Goal: Information Seeking & Learning: Learn about a topic

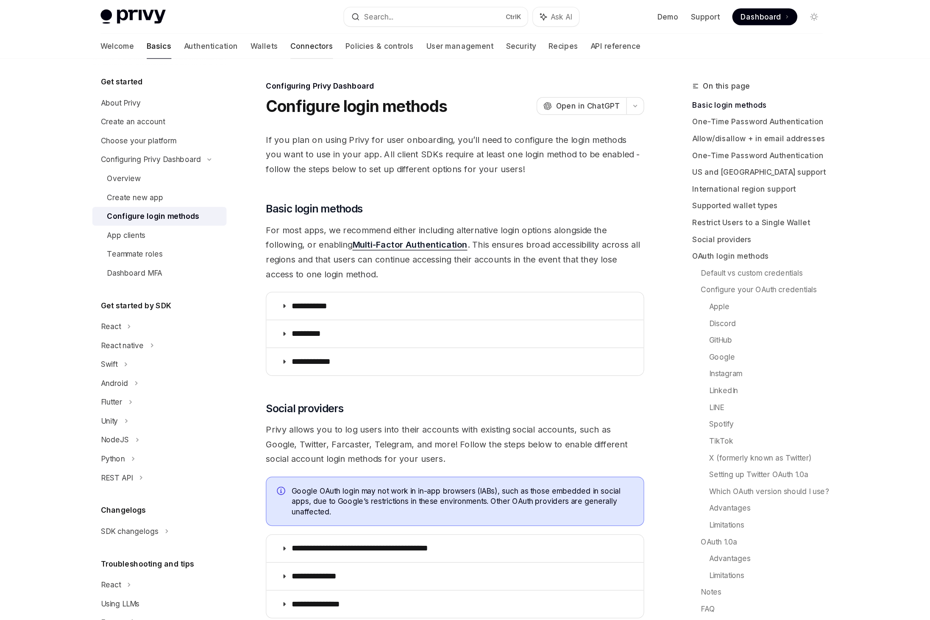
click at [327, 40] on link "Connectors" at bounding box center [344, 37] width 34 height 20
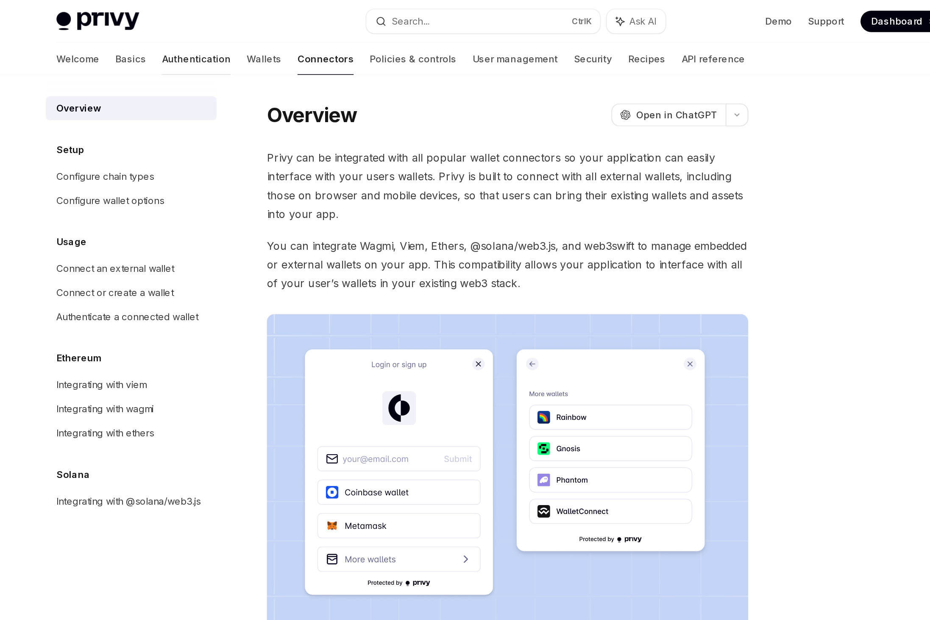
click at [240, 39] on link "Authentication" at bounding box center [262, 37] width 44 height 20
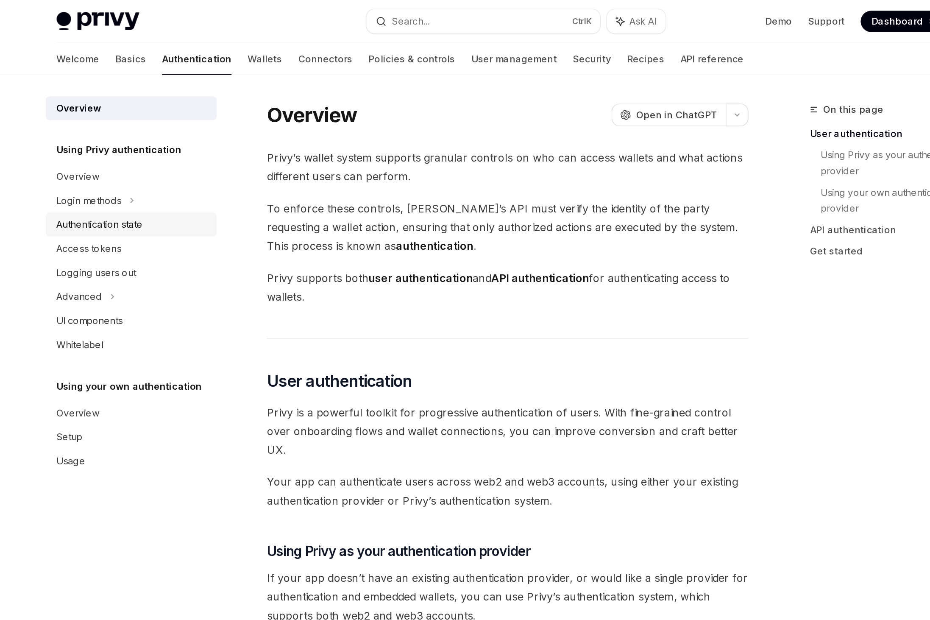
click at [189, 139] on div "Authentication state" at bounding box center [200, 142] width 55 height 10
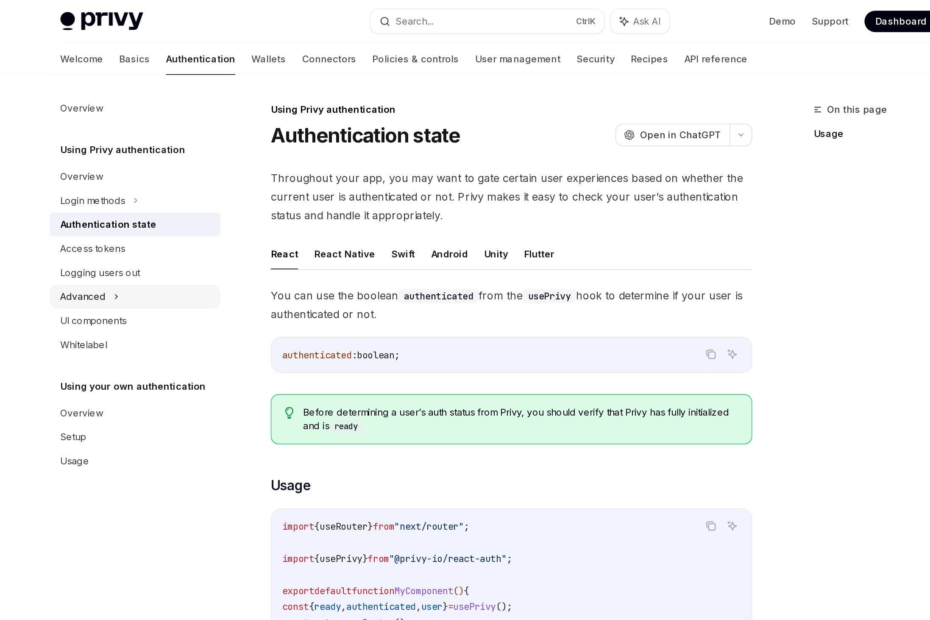
click at [189, 184] on div "Advanced" at bounding box center [187, 188] width 29 height 10
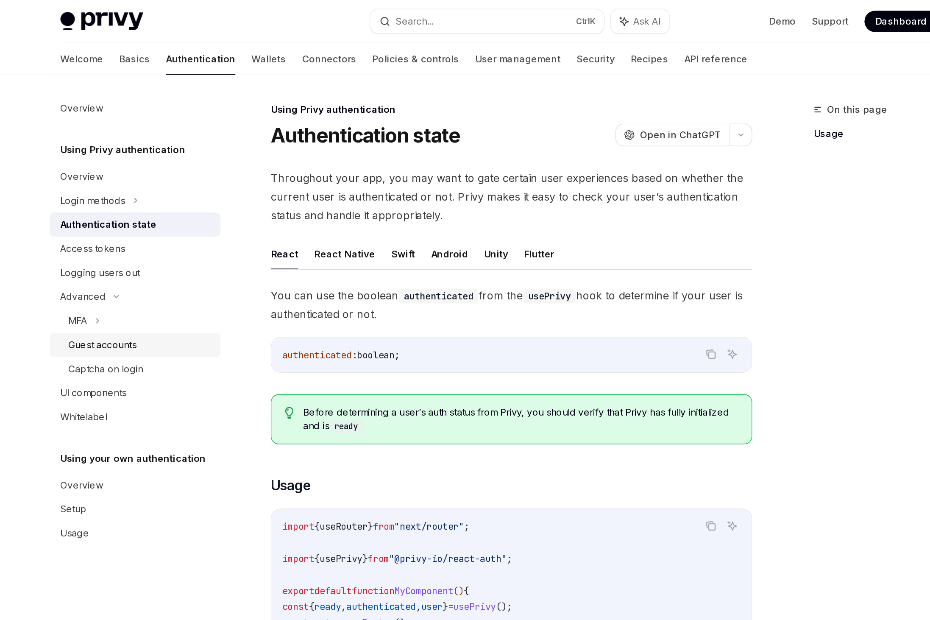
click at [189, 221] on div "Guest accounts" at bounding box center [199, 219] width 43 height 10
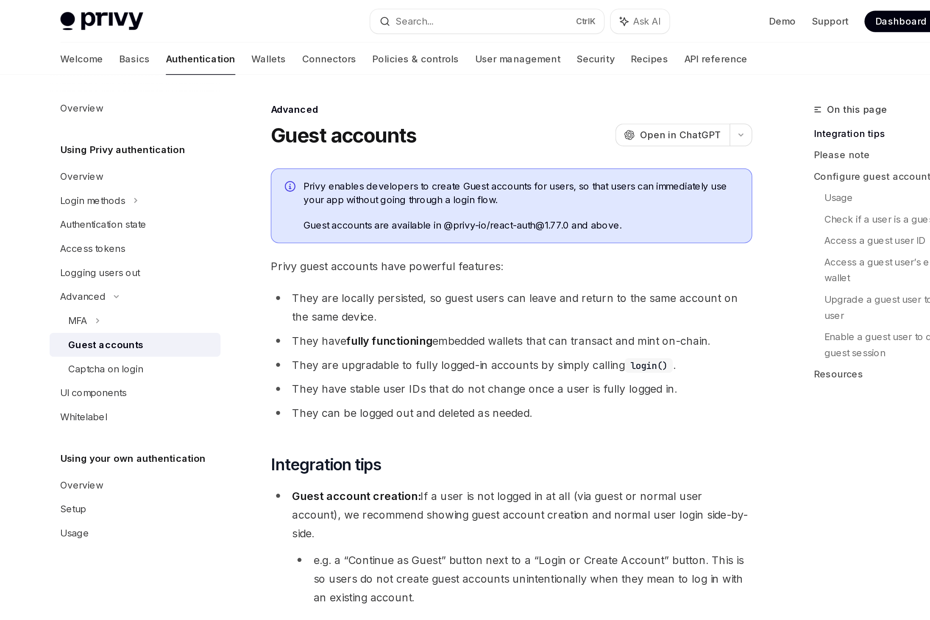
click at [669, 85] on link "Integration tips" at bounding box center [707, 85] width 112 height 14
click at [371, 40] on link "Policies & controls" at bounding box center [398, 37] width 55 height 20
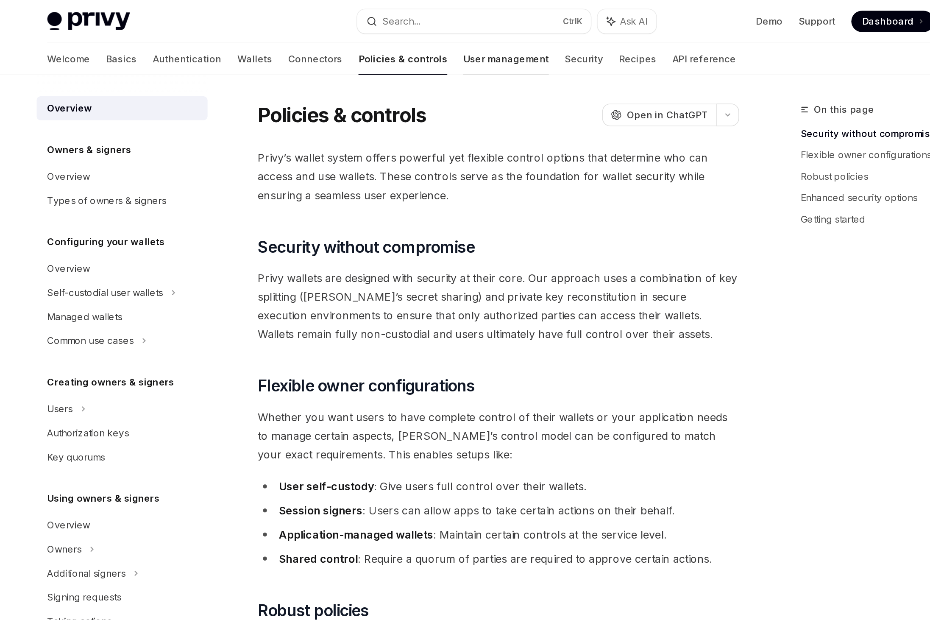
click at [437, 40] on link "User management" at bounding box center [464, 37] width 54 height 20
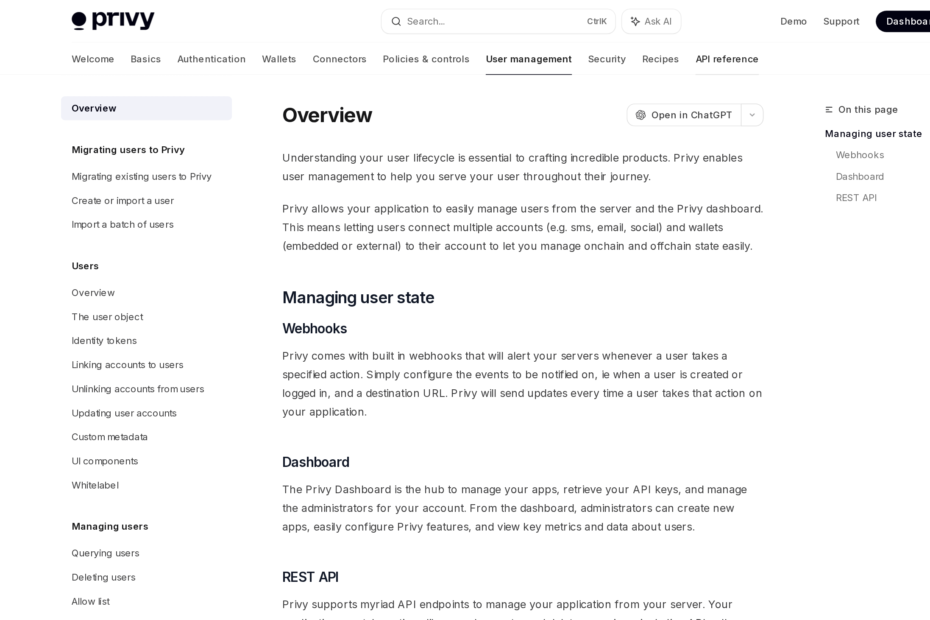
click at [569, 36] on link "API reference" at bounding box center [589, 37] width 40 height 20
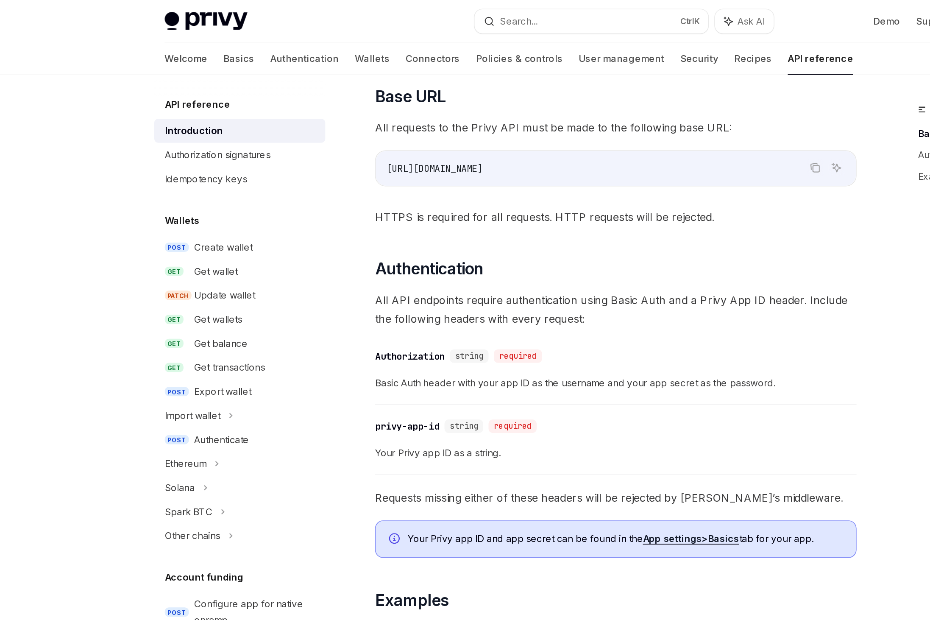
scroll to position [203, 0]
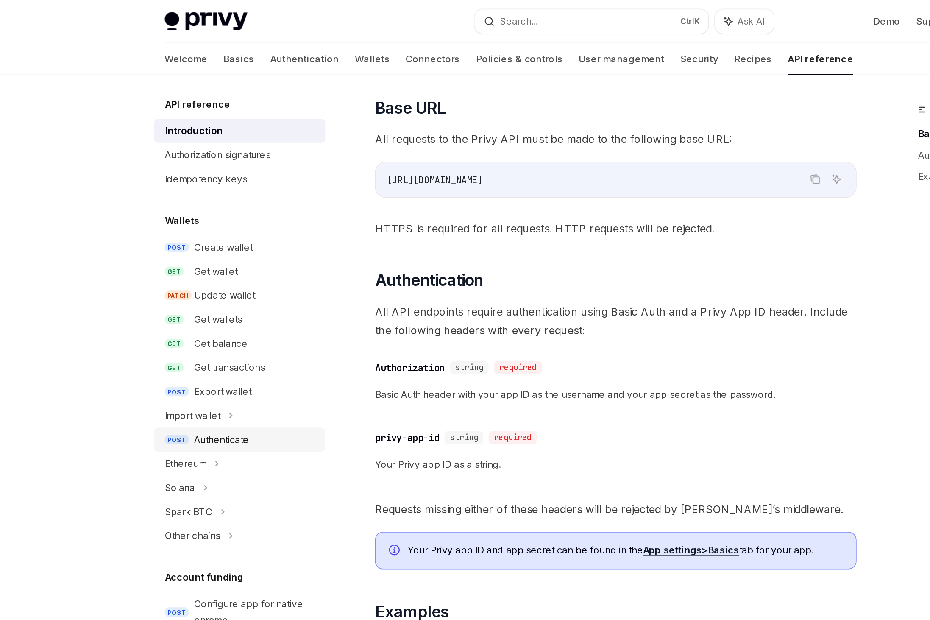
click at [210, 279] on div "Authenticate" at bounding box center [209, 279] width 35 height 10
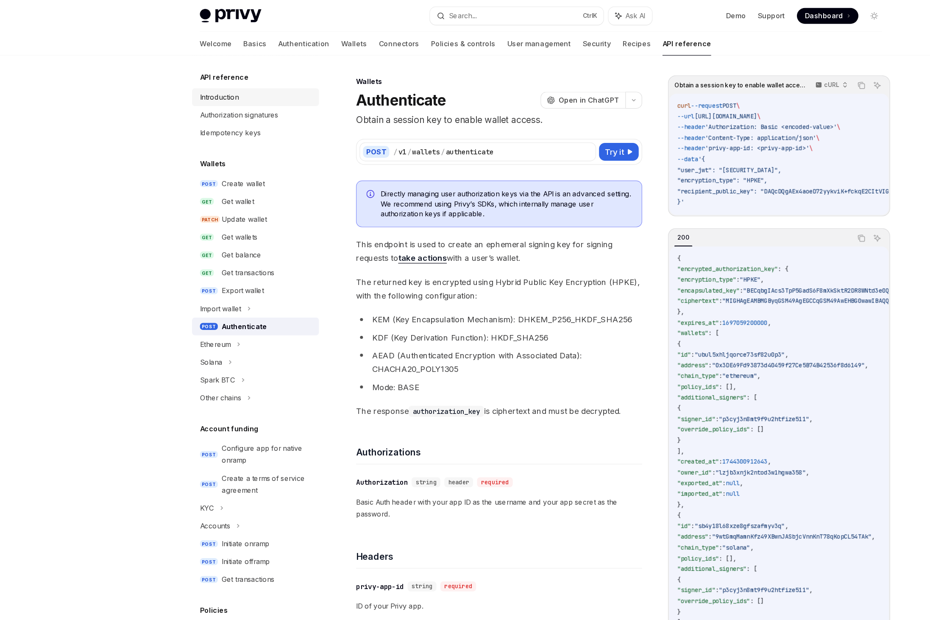
click at [188, 83] on div "Introduction" at bounding box center [189, 83] width 33 height 10
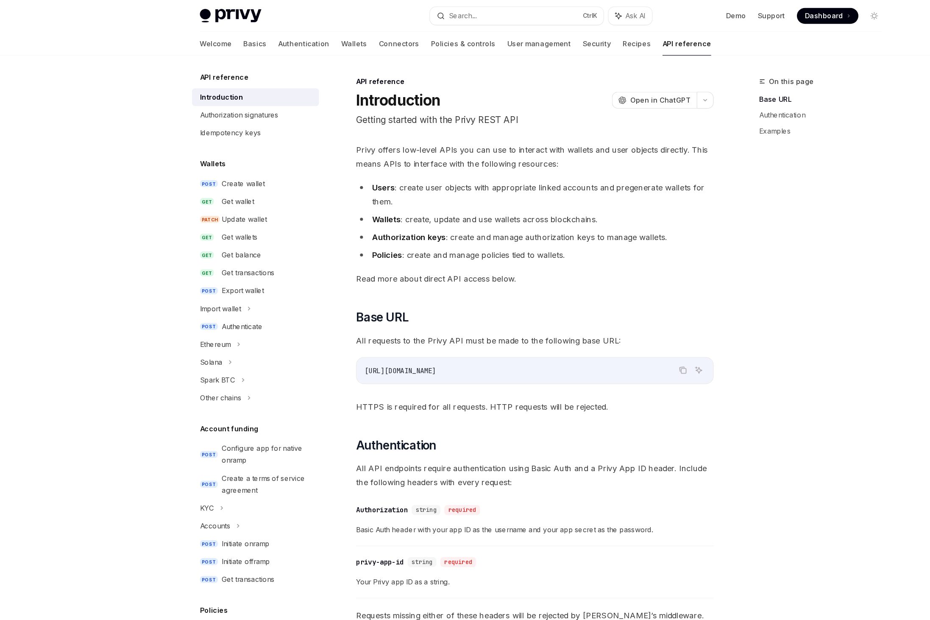
click at [204, 16] on img at bounding box center [199, 14] width 53 height 12
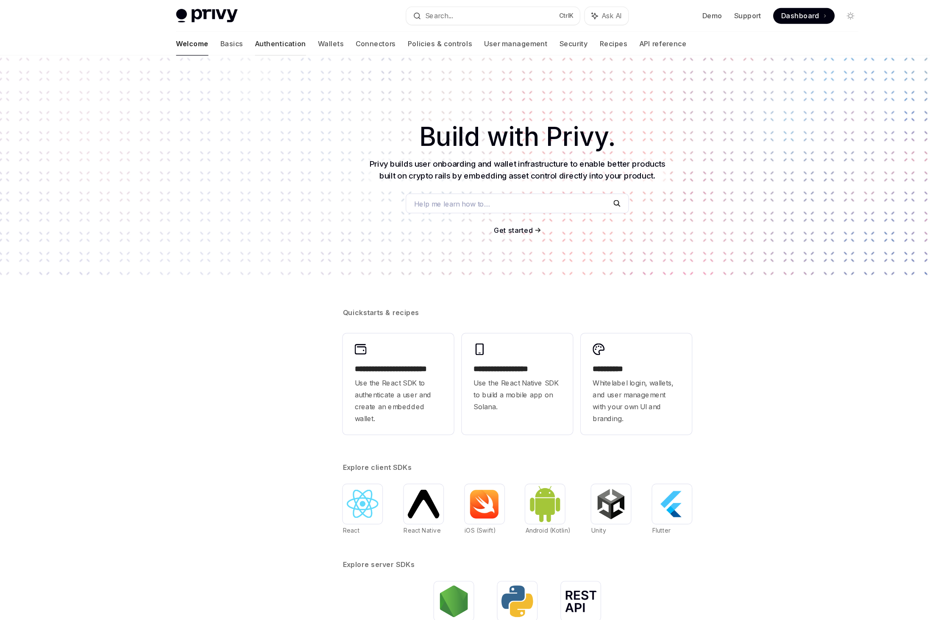
click at [241, 39] on link "Authentication" at bounding box center [263, 37] width 44 height 20
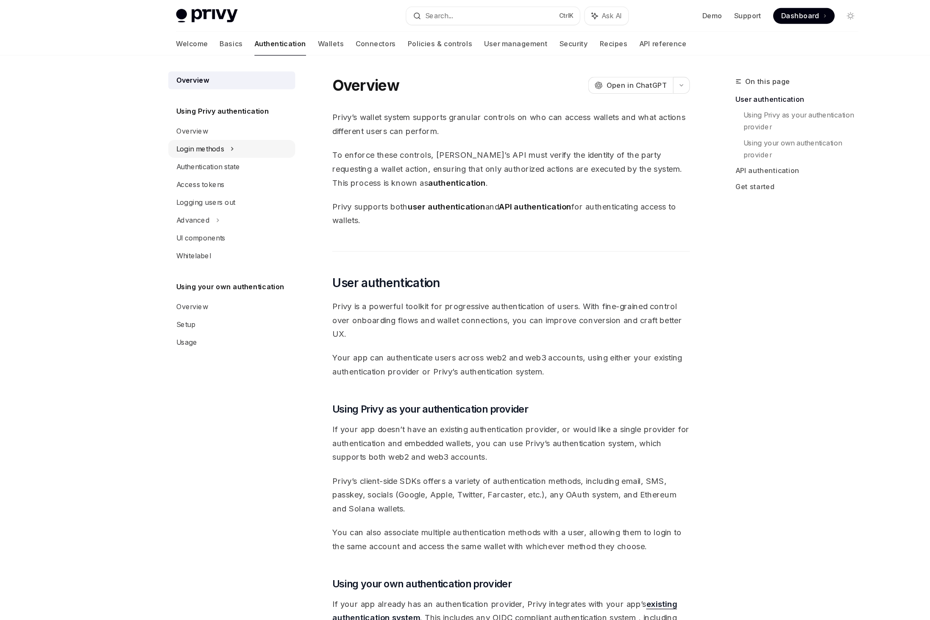
click at [194, 131] on div "Login methods" at bounding box center [193, 127] width 41 height 10
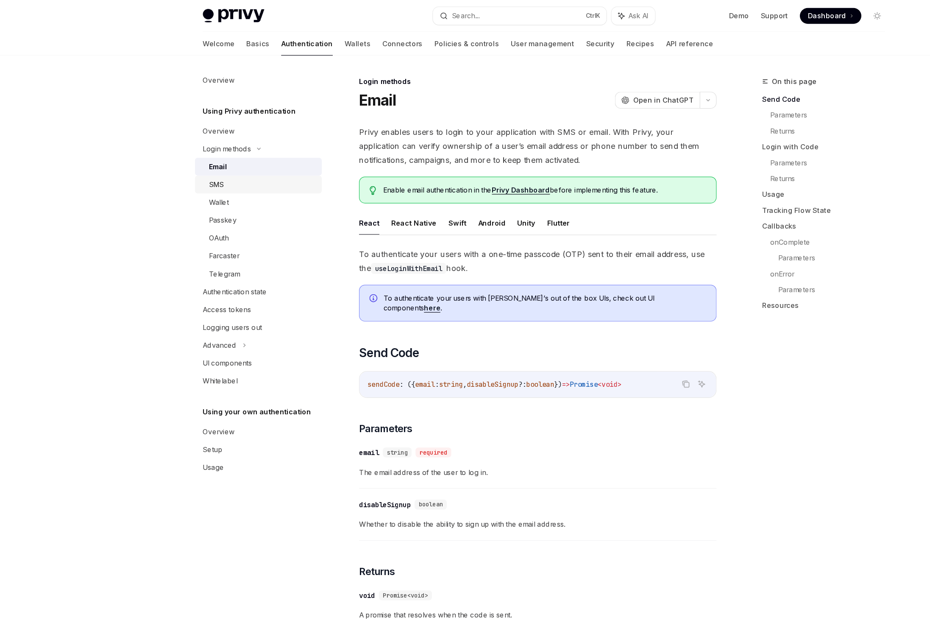
click at [184, 157] on div "SMS" at bounding box center [184, 158] width 13 height 10
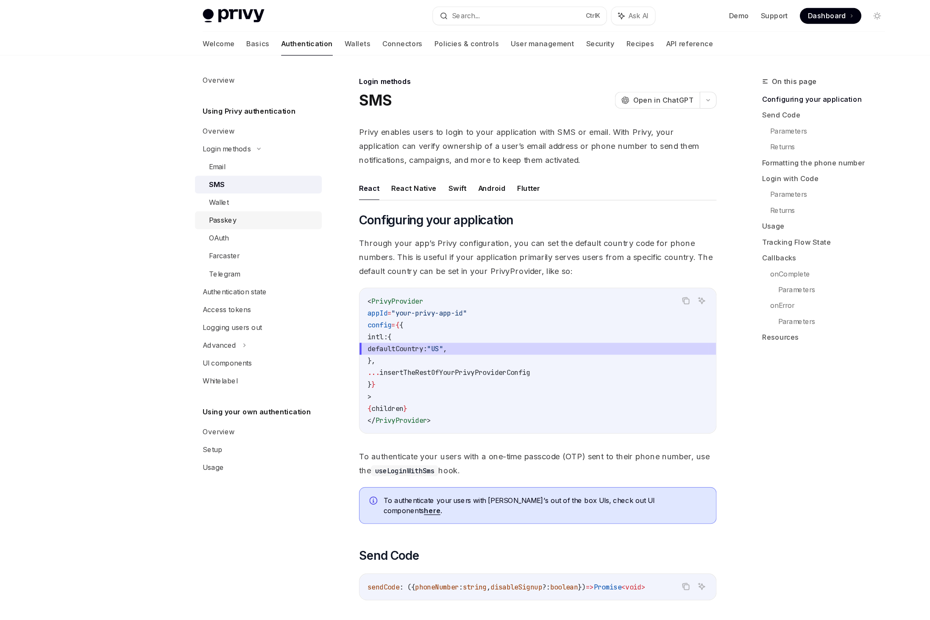
click at [187, 194] on link "Passkey" at bounding box center [221, 188] width 108 height 15
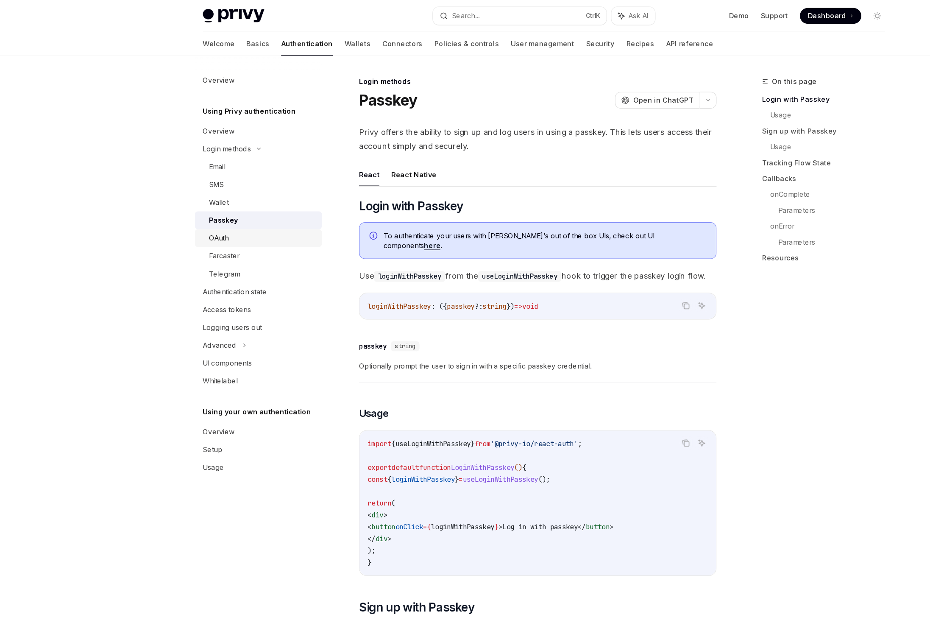
click at [184, 204] on div "OAuth" at bounding box center [186, 203] width 17 height 10
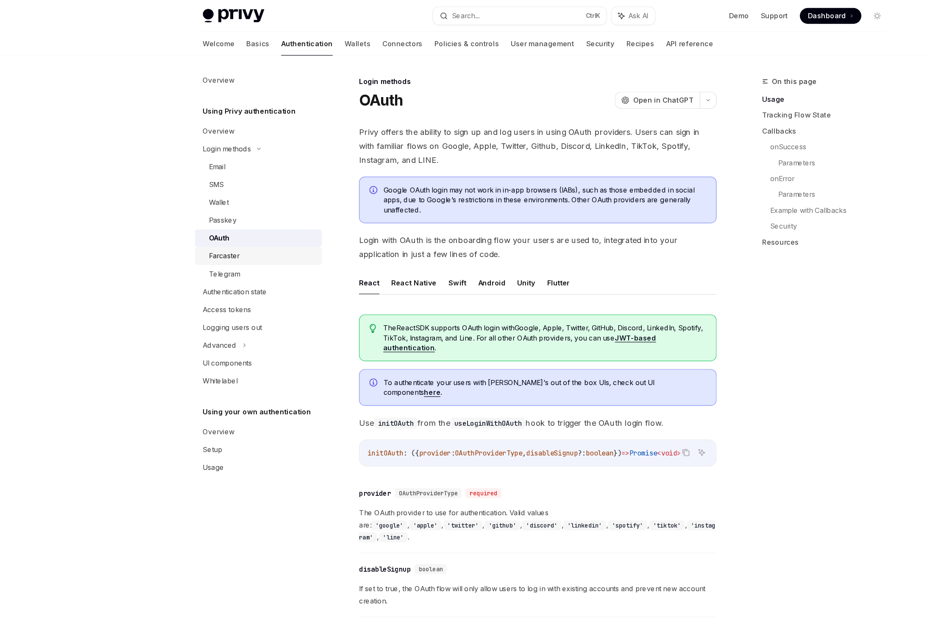
click at [193, 222] on div "Farcaster" at bounding box center [191, 219] width 26 height 10
type textarea "*"
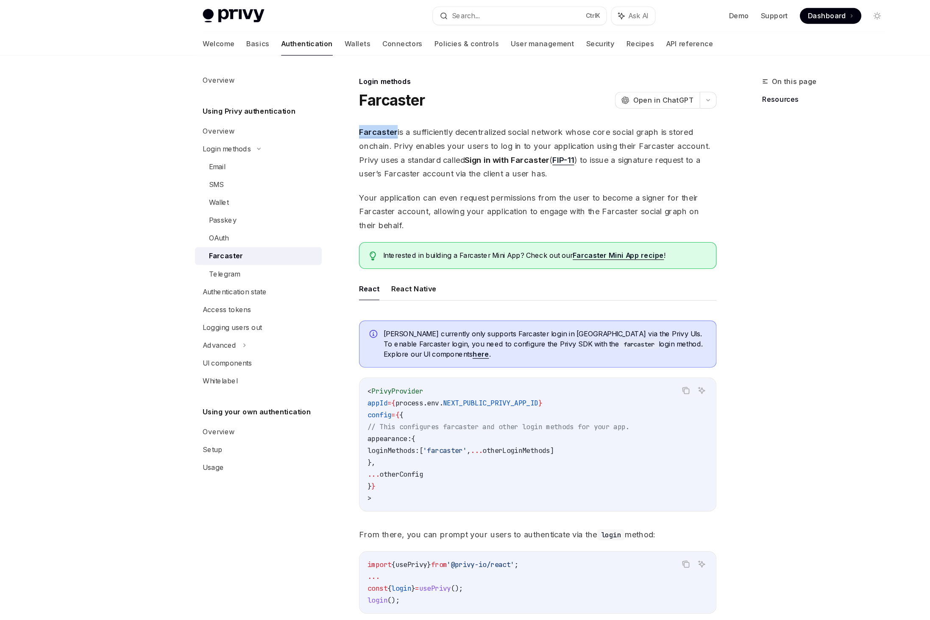
click at [333, 85] on h1 "Farcaster" at bounding box center [335, 85] width 56 height 15
copy h1 "Farcaster"
